Goal: Check status

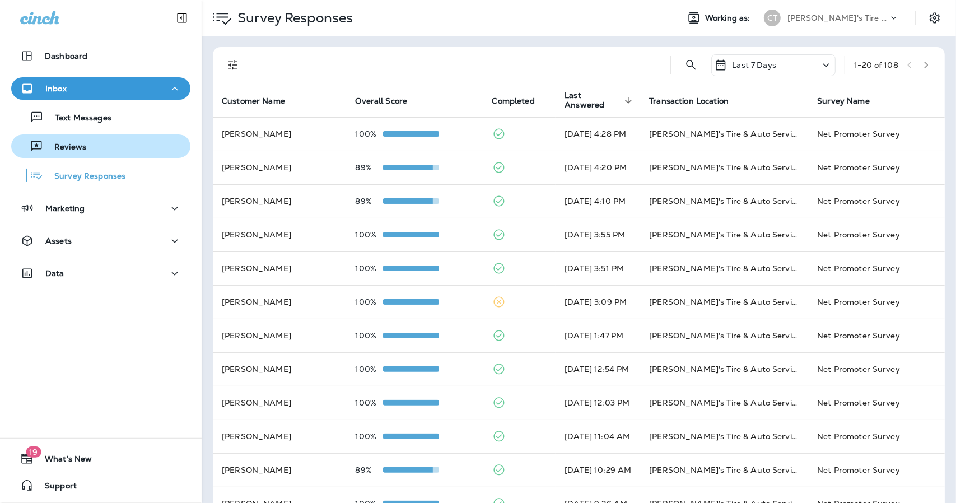
click at [75, 147] on p "Reviews" at bounding box center [64, 147] width 43 height 11
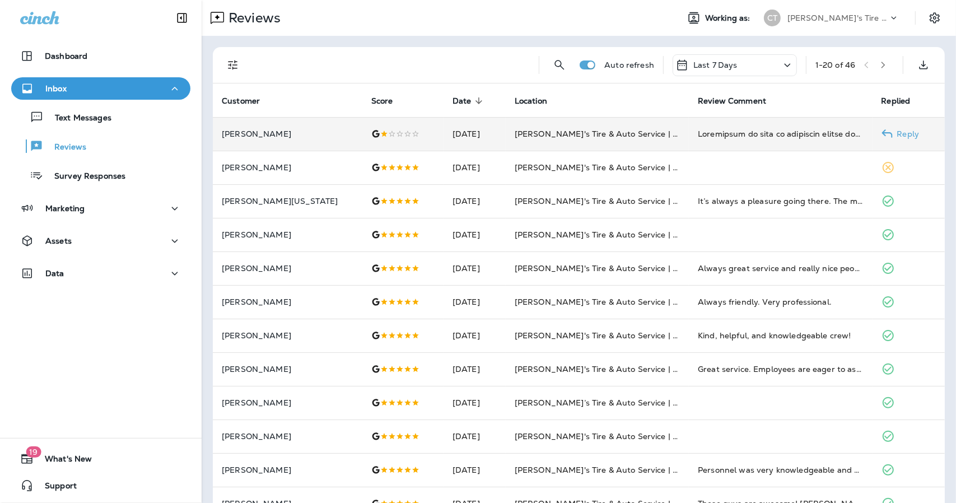
click at [444, 136] on td "Sep 17, 2025" at bounding box center [475, 134] width 62 height 34
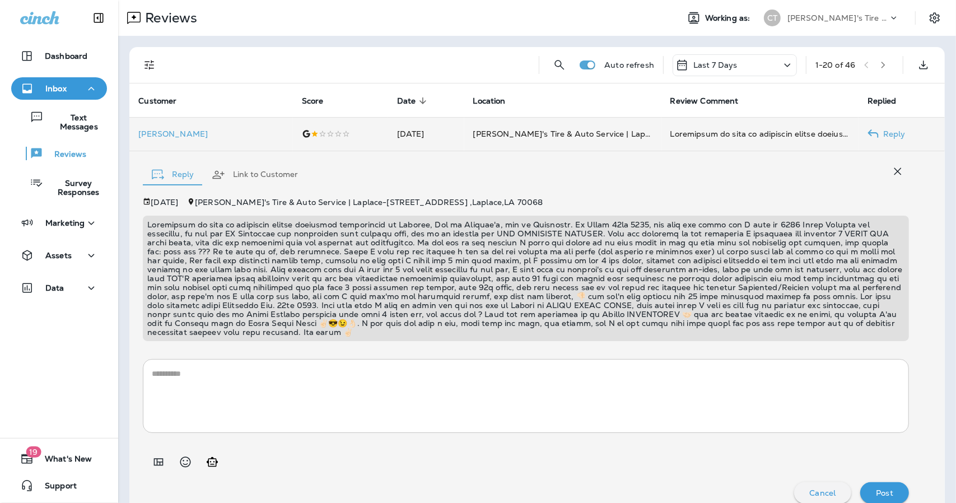
scroll to position [13, 0]
